Goal: Information Seeking & Learning: Learn about a topic

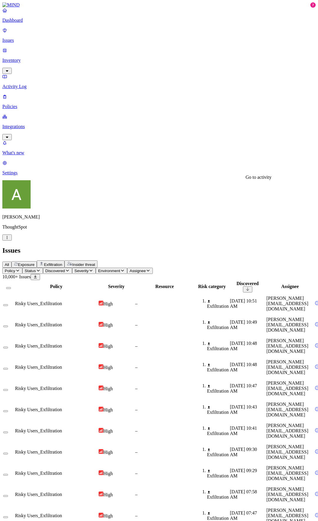
click at [40, 175] on nav "Dashboard Issues Inventory Activity Log Policies Integrations What's new 7 Sett…" at bounding box center [158, 92] width 313 height 168
click at [98, 293] on td "Risky Users_Exfiltration" at bounding box center [56, 303] width 83 height 21
click at [62, 364] on span "Risky Users_Exfiltration" at bounding box center [38, 366] width 47 height 5
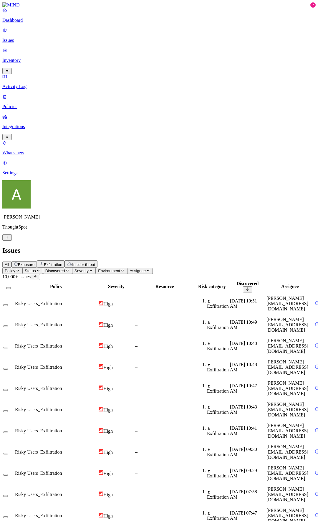
click at [62, 343] on span "Risky Users_Exfiltration" at bounding box center [38, 345] width 47 height 5
click at [98, 293] on td "Risky Users_Exfiltration" at bounding box center [56, 303] width 83 height 21
